Goal: Task Accomplishment & Management: Manage account settings

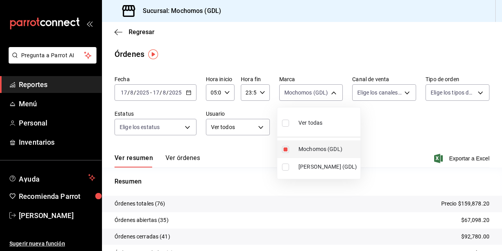
click at [294, 148] on li "Mochomos (GDL)" at bounding box center [318, 149] width 83 height 18
click at [286, 150] on input "checkbox" at bounding box center [285, 149] width 7 height 7
checkbox input "true"
type input "36c25d4a-7cb0-456c-a434-e981d54830bc"
click at [413, 16] on div at bounding box center [251, 125] width 502 height 251
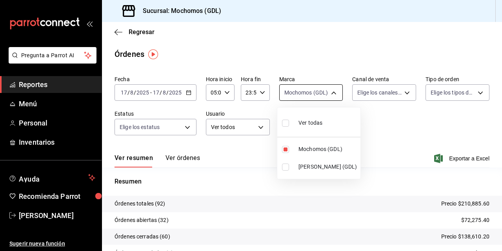
click at [324, 91] on body "Pregunta a Parrot AI Reportes Menú Personal Inventarios Ayuda Recomienda Parrot…" at bounding box center [251, 125] width 502 height 251
click at [302, 147] on span "Mochomos (GDL)" at bounding box center [328, 149] width 59 height 8
click at [289, 150] on label at bounding box center [287, 149] width 10 height 7
click at [289, 150] on input "checkbox" at bounding box center [285, 149] width 7 height 7
checkbox input "false"
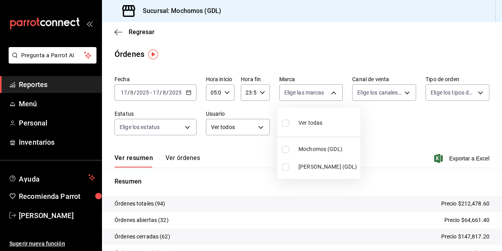
click at [284, 151] on input "checkbox" at bounding box center [285, 149] width 7 height 7
checkbox input "true"
type input "36c25d4a-7cb0-456c-a434-e981d54830bc"
click at [455, 153] on div at bounding box center [251, 125] width 502 height 251
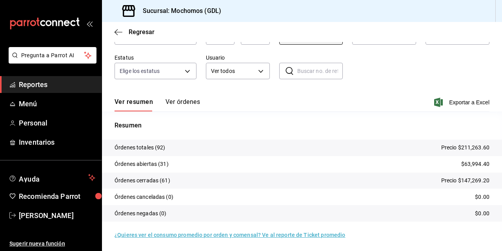
scroll to position [56, 0]
